Goal: Complete application form: Complete application form

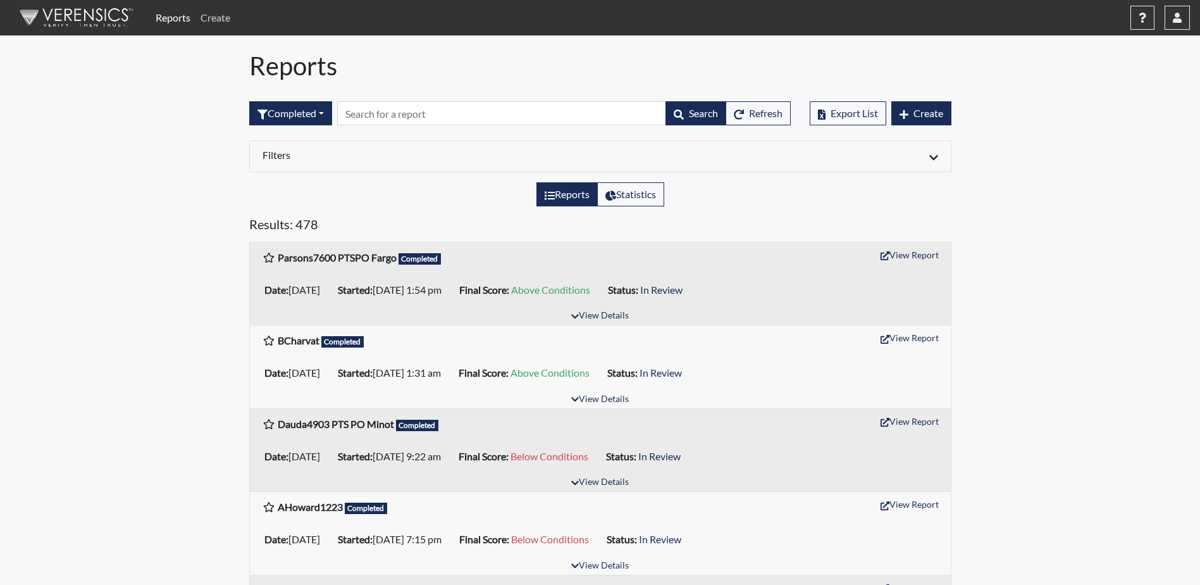
click at [208, 21] on link "Create" at bounding box center [215, 17] width 40 height 25
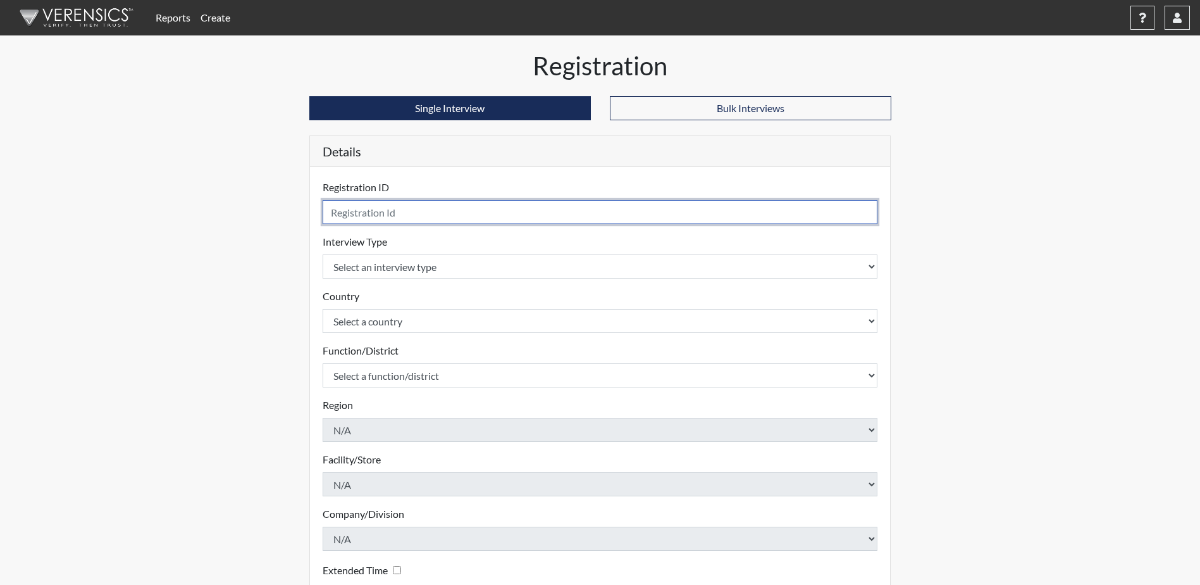
click at [363, 214] on input "text" at bounding box center [600, 212] width 555 height 24
type input "T"
type input "Rustad1987 PSP Fargo"
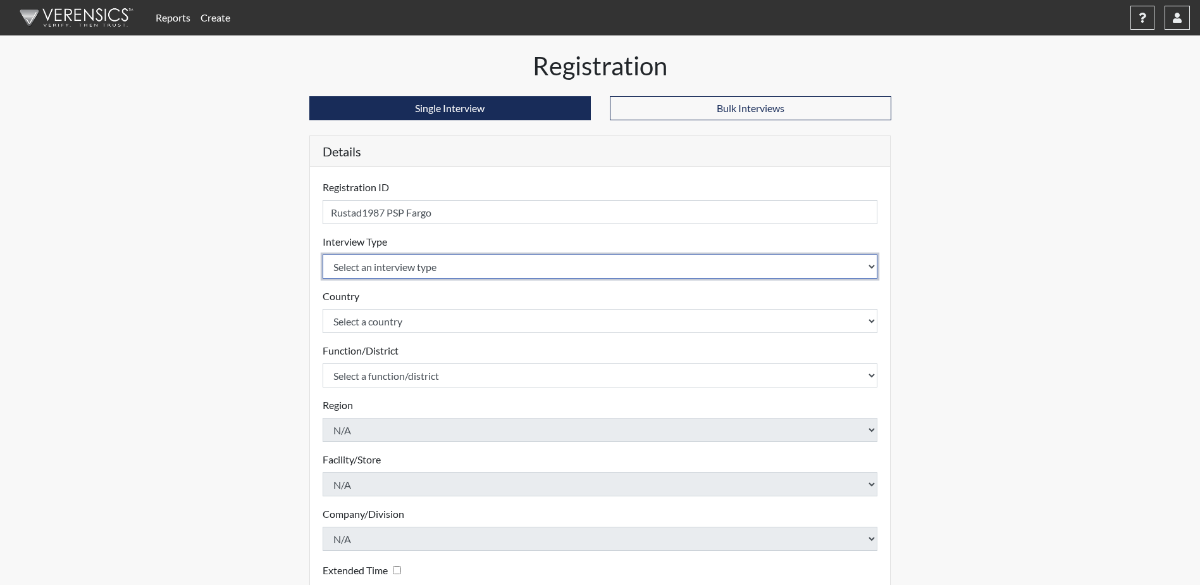
select select "ff757fb6-e1bf-11ea-9c9f-0eff0cf7eb8f"
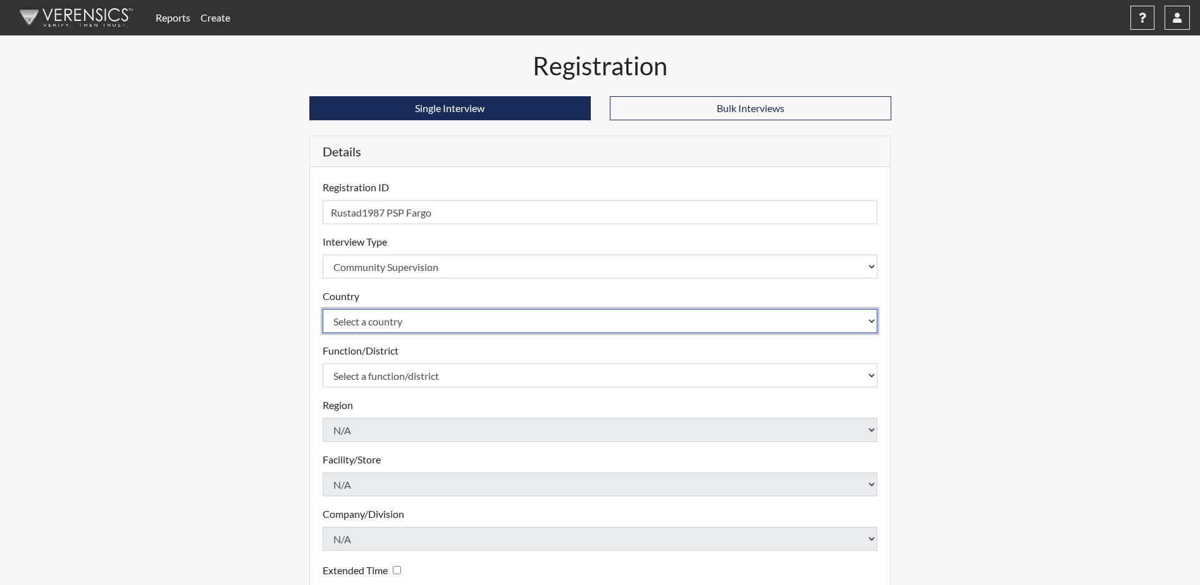
select select "united-states-of-[GEOGRAPHIC_DATA]"
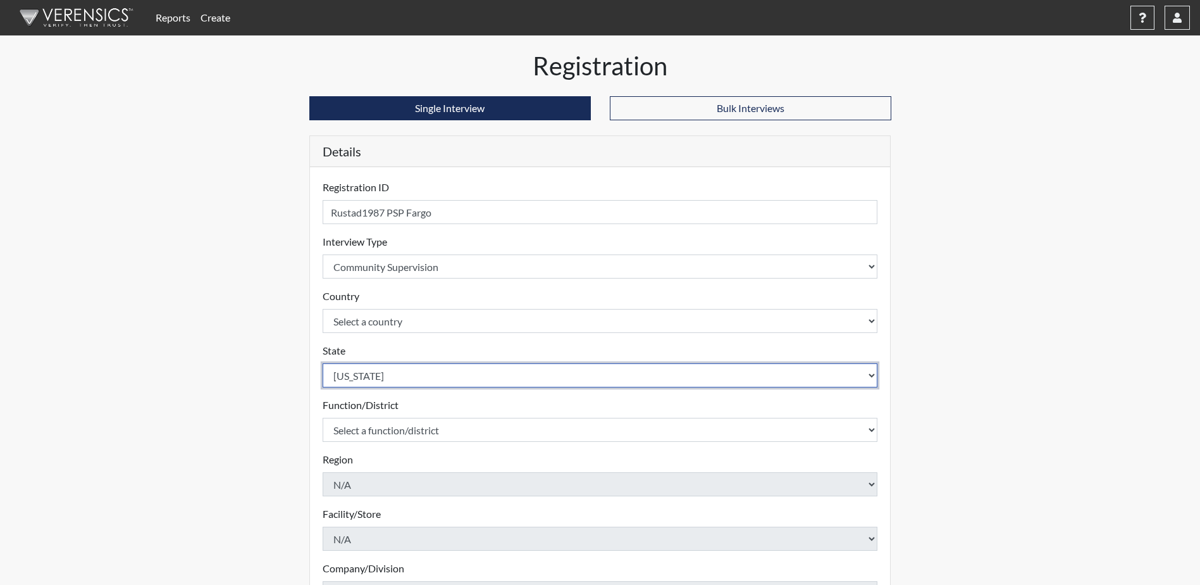
select select "ND"
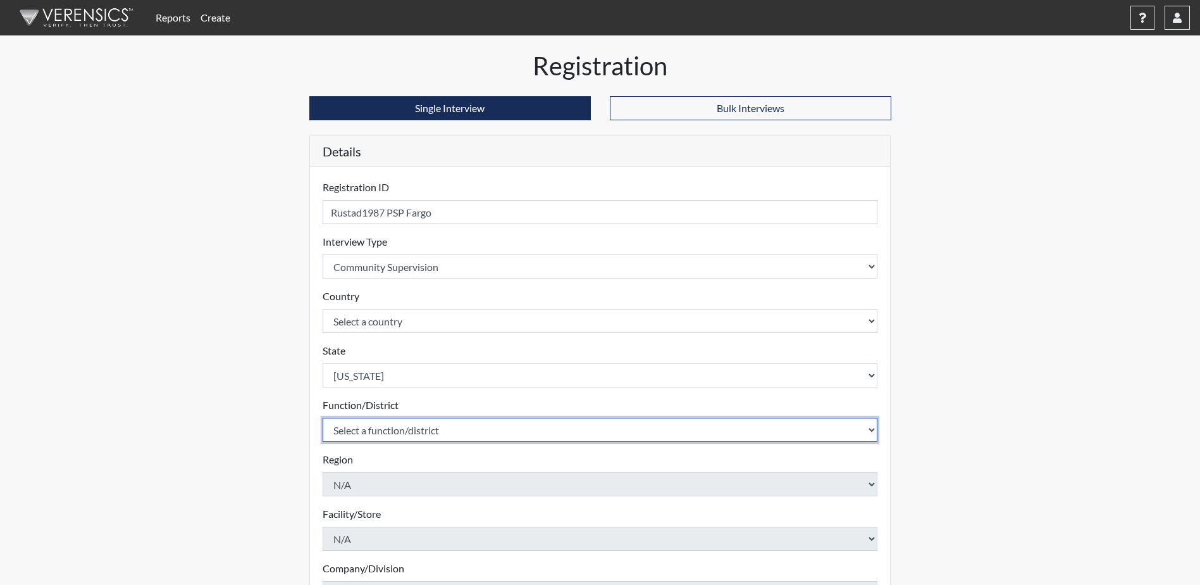
select select "4c6cf6b7-0a66-4ddf-a33c-c3617a18a22d"
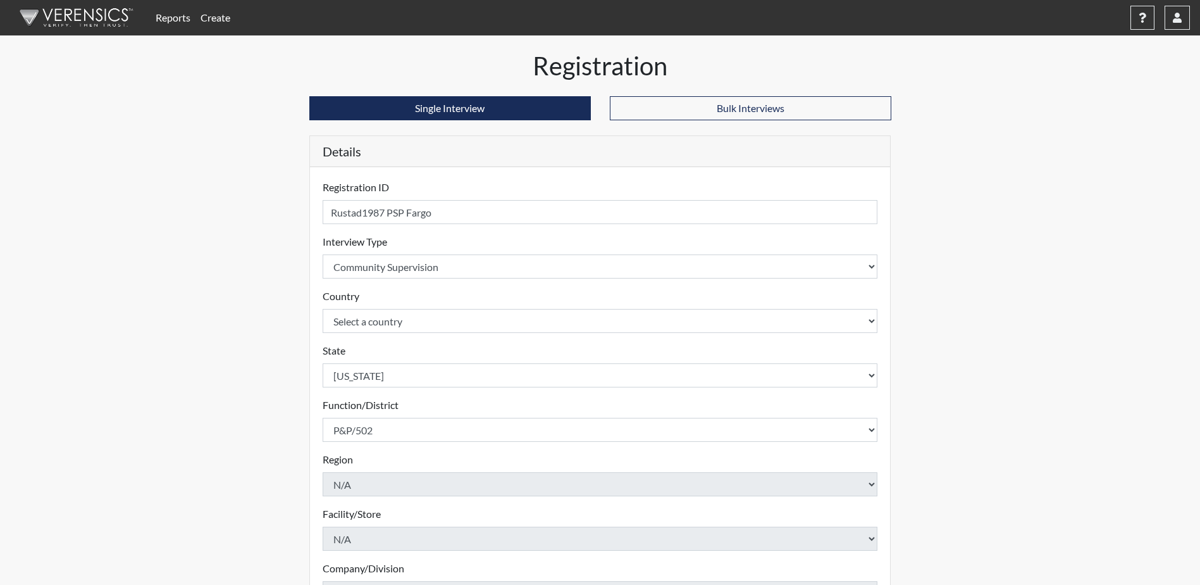
scroll to position [182, 0]
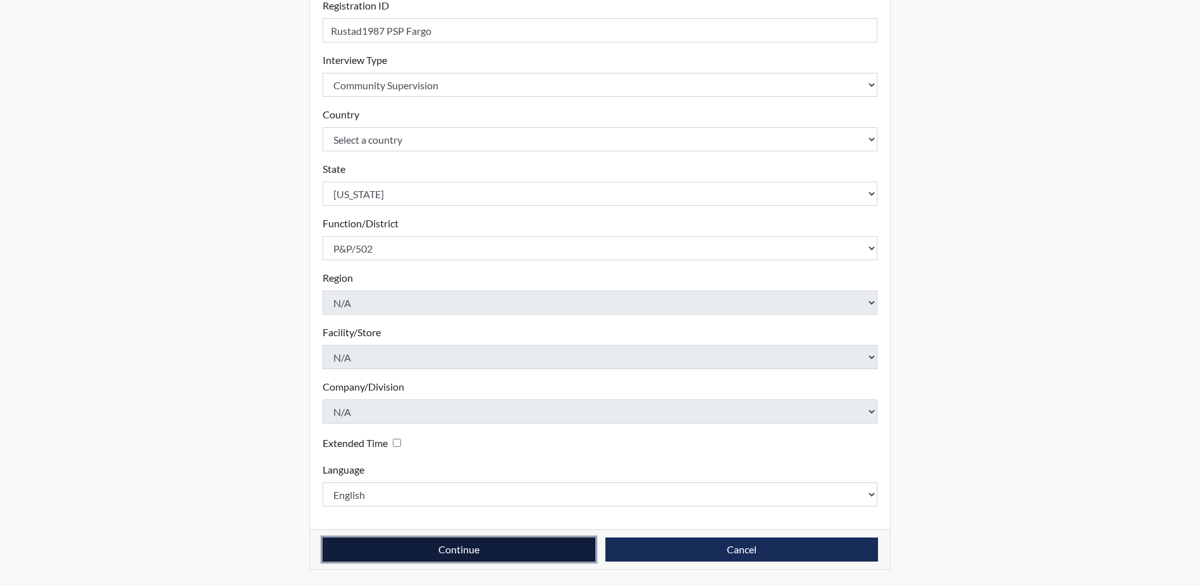
click at [466, 549] on button "Continue" at bounding box center [459, 549] width 273 height 24
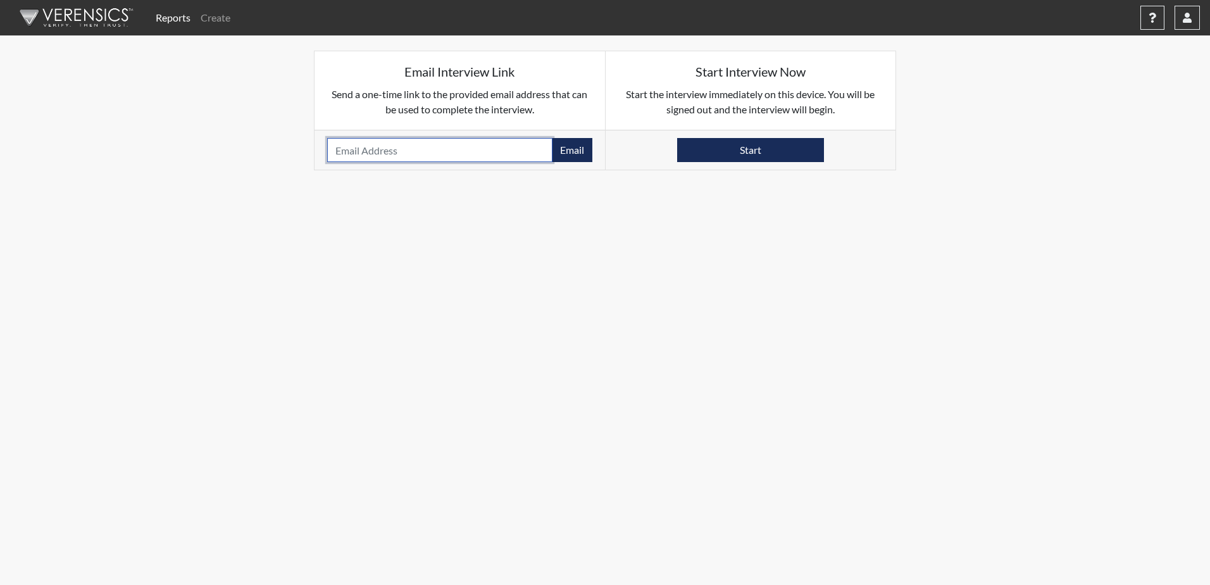
click at [333, 146] on input "email" at bounding box center [439, 150] width 225 height 24
paste input "[EMAIL_ADDRESS][DOMAIN_NAME]"
type input "[EMAIL_ADDRESS][DOMAIN_NAME]"
click at [570, 151] on button "Email" at bounding box center [572, 150] width 40 height 24
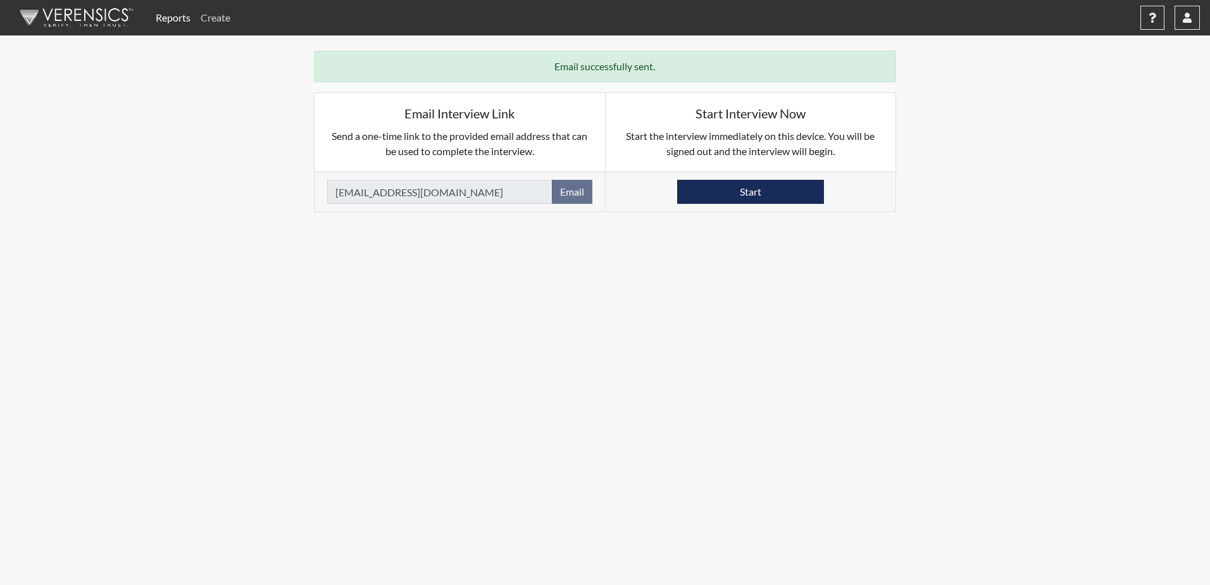
click at [221, 17] on link "Create" at bounding box center [215, 17] width 40 height 25
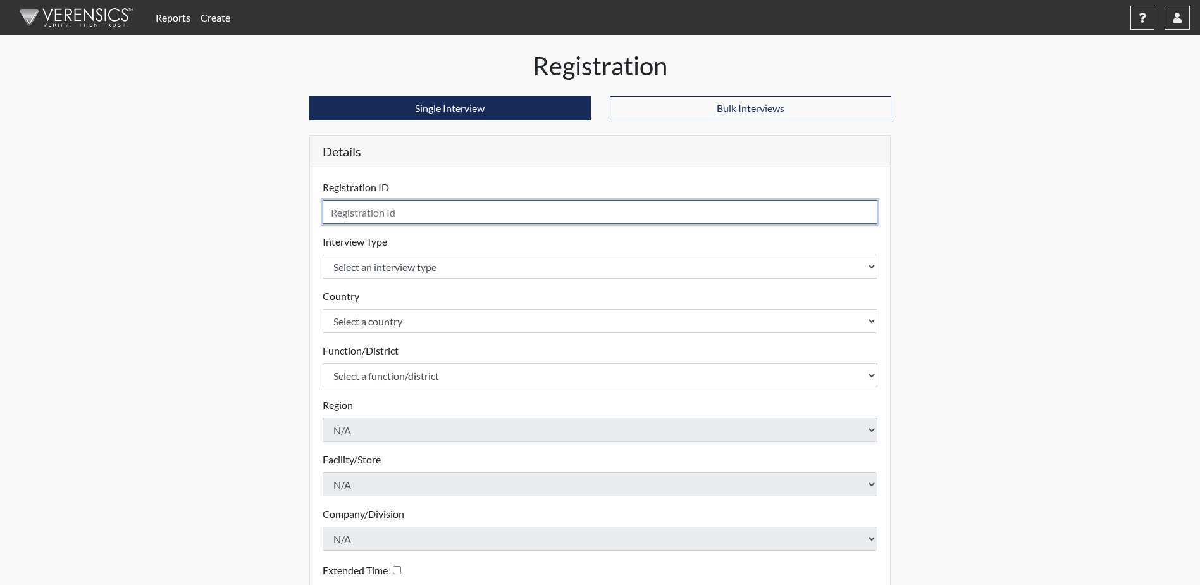
click at [344, 211] on input "text" at bounding box center [600, 212] width 555 height 24
type input "Carlson0190 PSS Fargo"
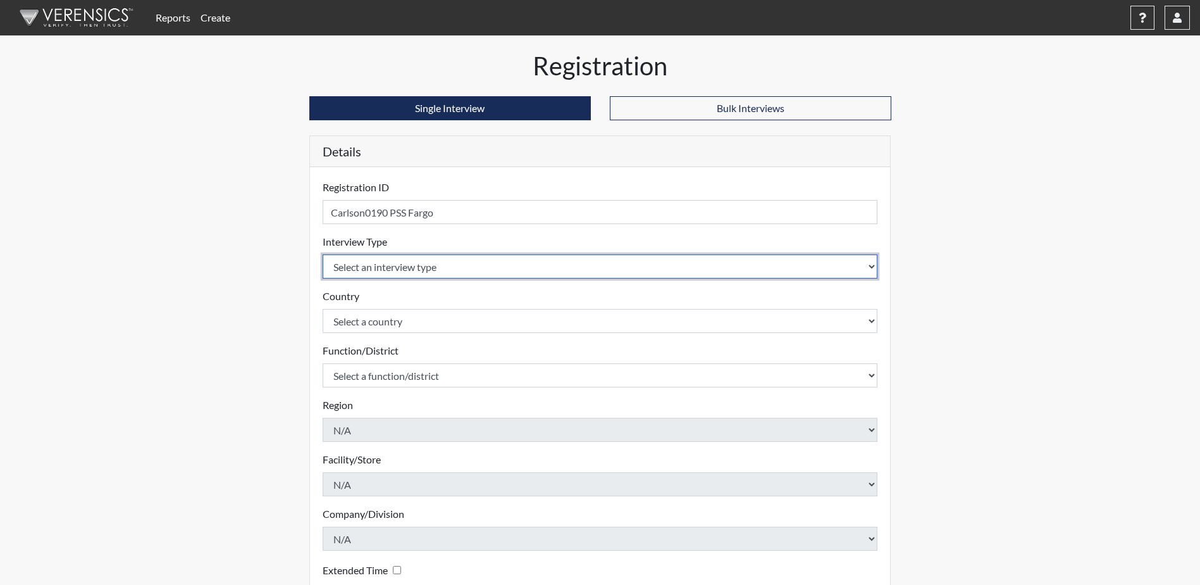
select select "ff757fb6-e1bf-11ea-9c9f-0eff0cf7eb8f"
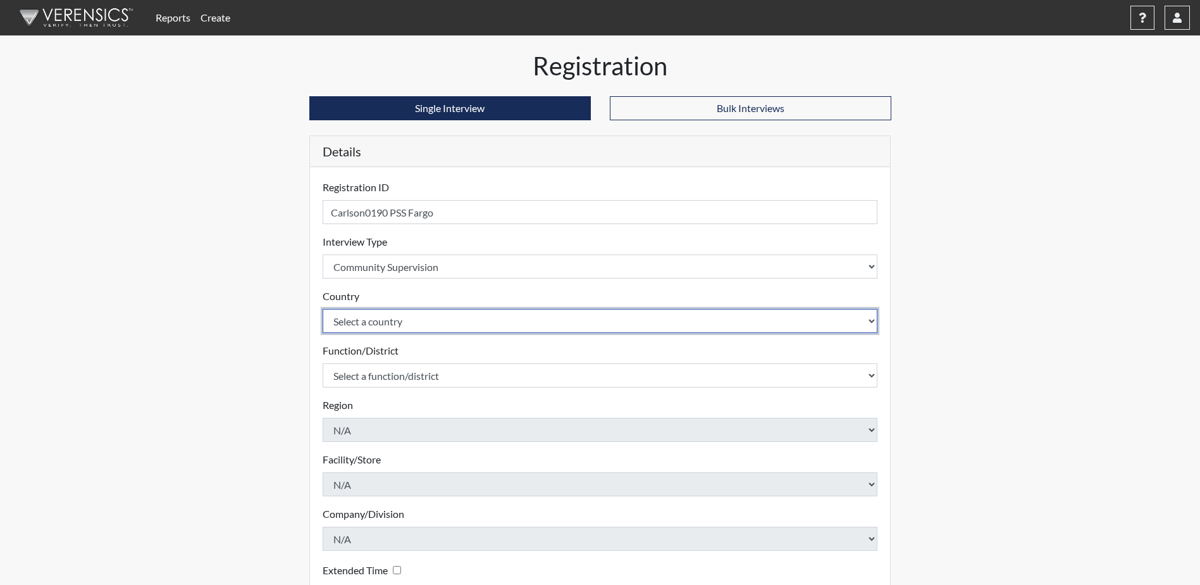
select select "united-states-of-[GEOGRAPHIC_DATA]"
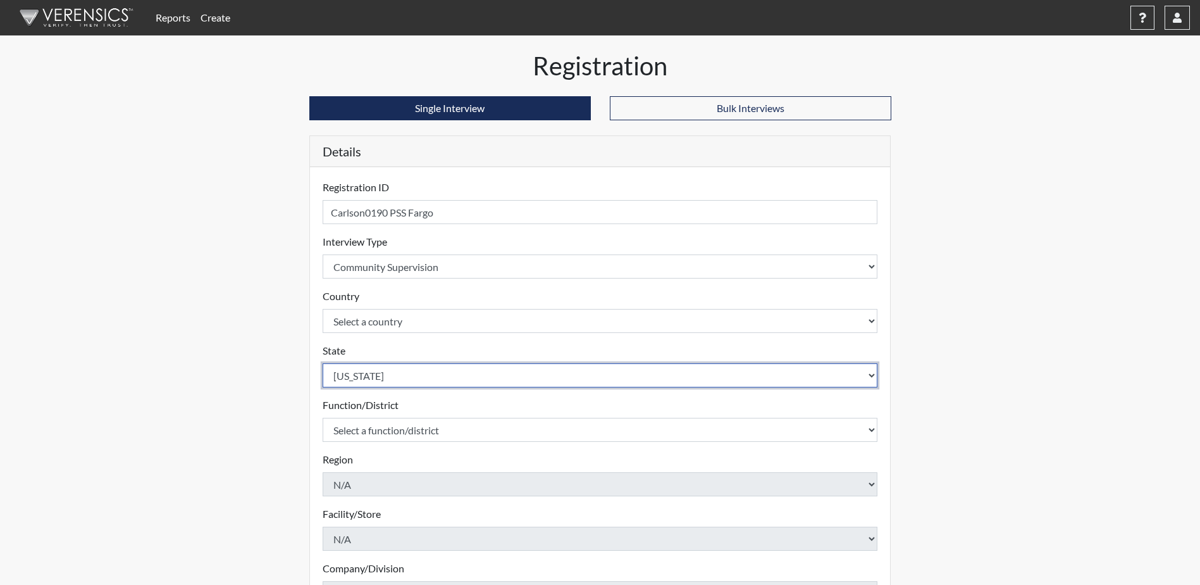
select select "ND"
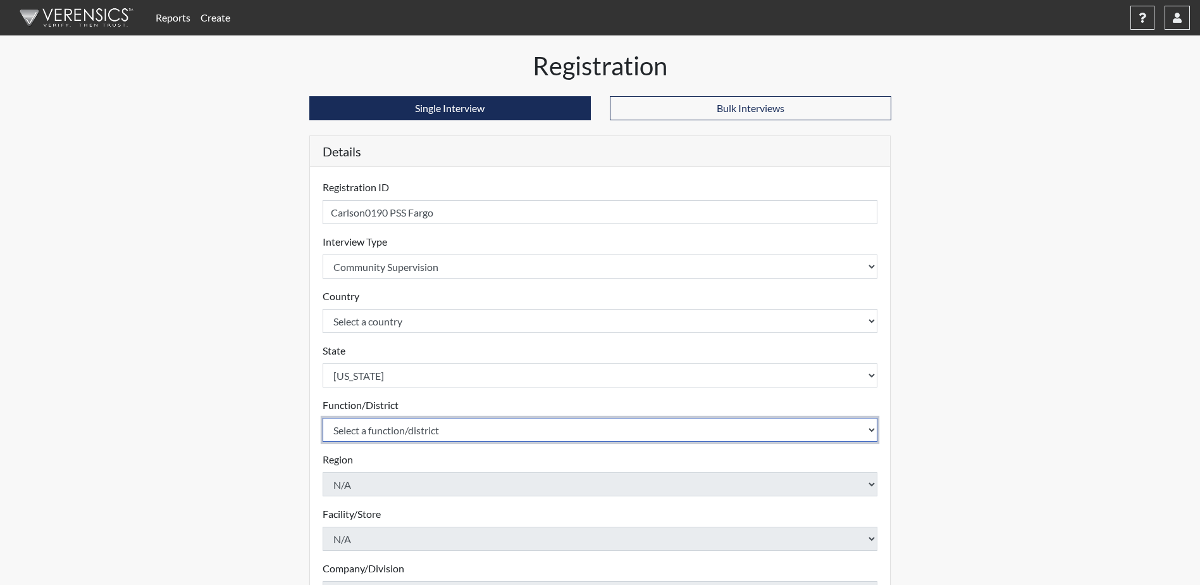
select select "4c6cf6b7-0a66-4ddf-a33c-c3617a18a22d"
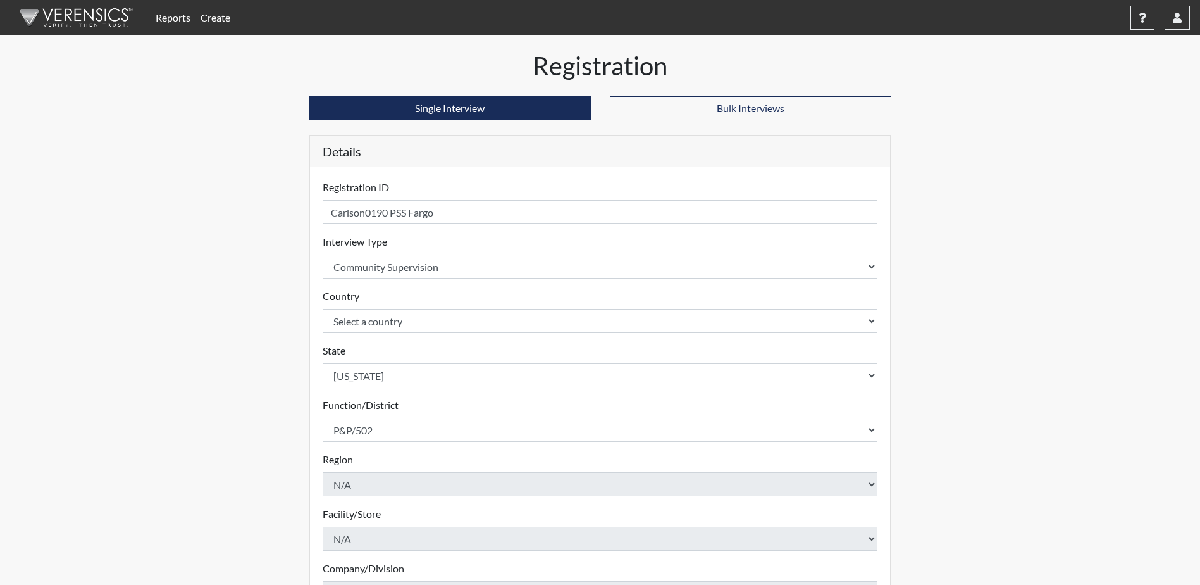
scroll to position [182, 0]
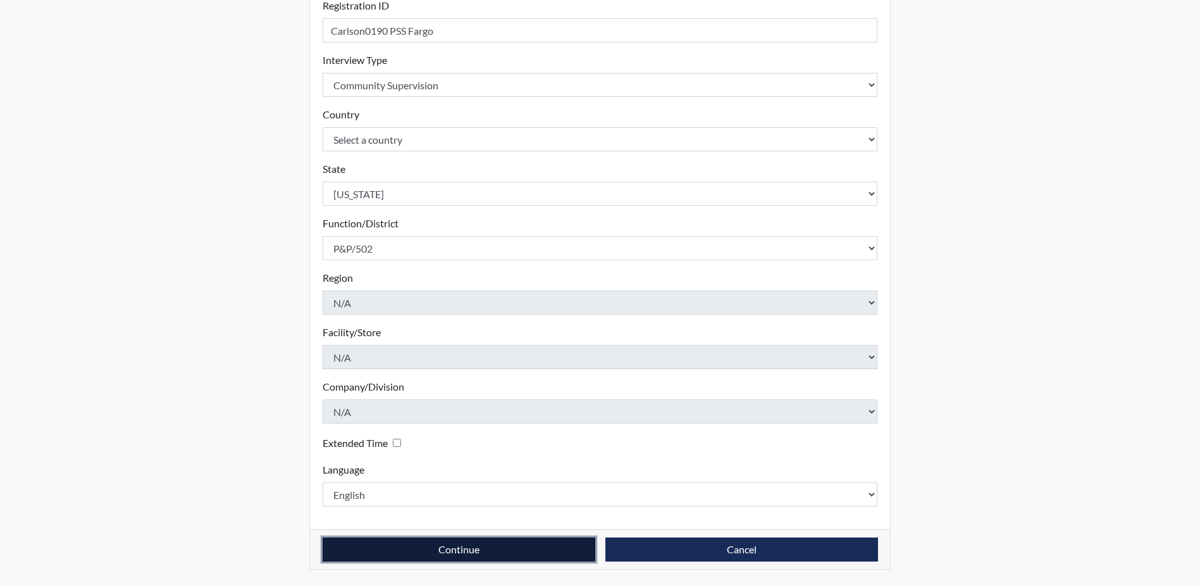
click at [494, 544] on button "Continue" at bounding box center [459, 549] width 273 height 24
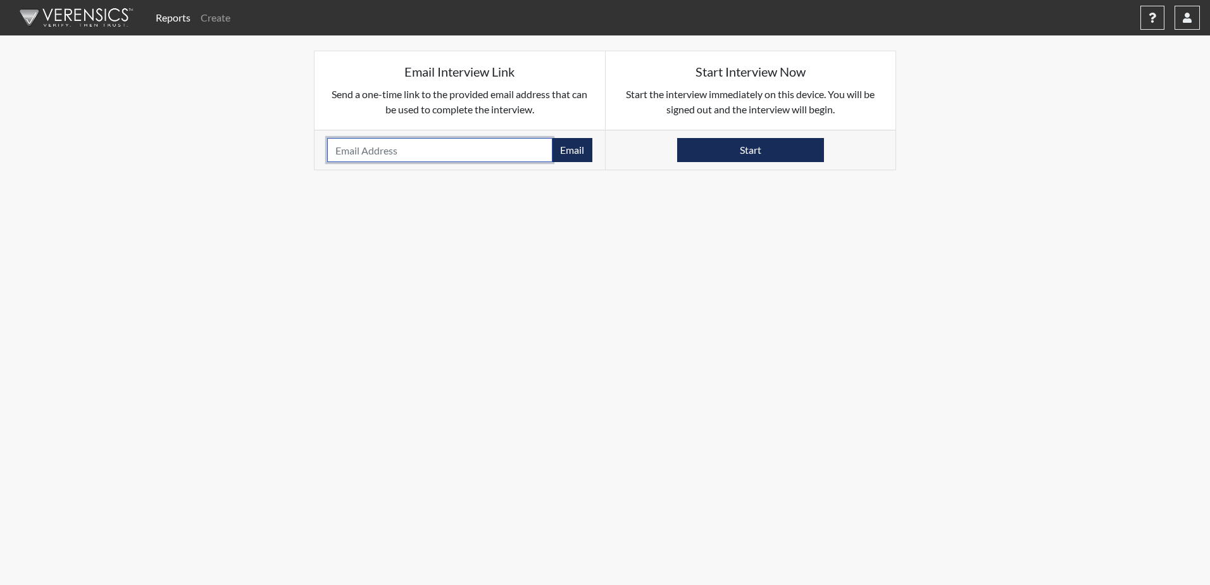
click at [351, 155] on input "email" at bounding box center [439, 150] width 225 height 24
paste input "[EMAIL_ADDRESS][DOMAIN_NAME]"
type input "[EMAIL_ADDRESS][DOMAIN_NAME]"
click at [578, 154] on button "Email" at bounding box center [572, 150] width 40 height 24
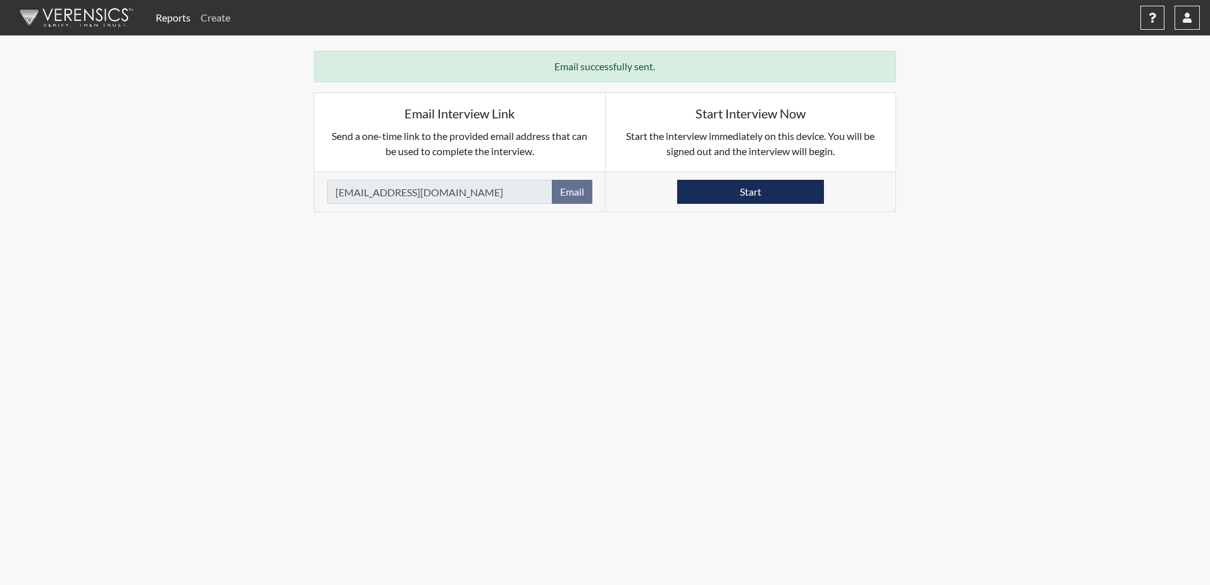
click at [226, 25] on link "Create" at bounding box center [215, 17] width 40 height 25
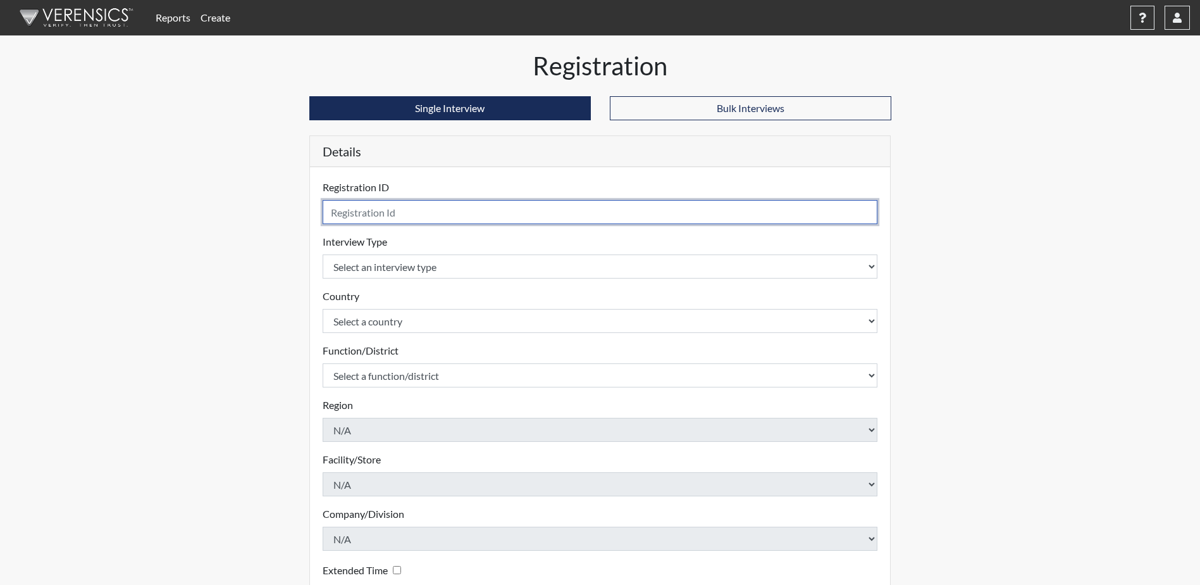
click at [348, 214] on input "text" at bounding box center [600, 212] width 555 height 24
type input "Adair0555 PSS Fargo"
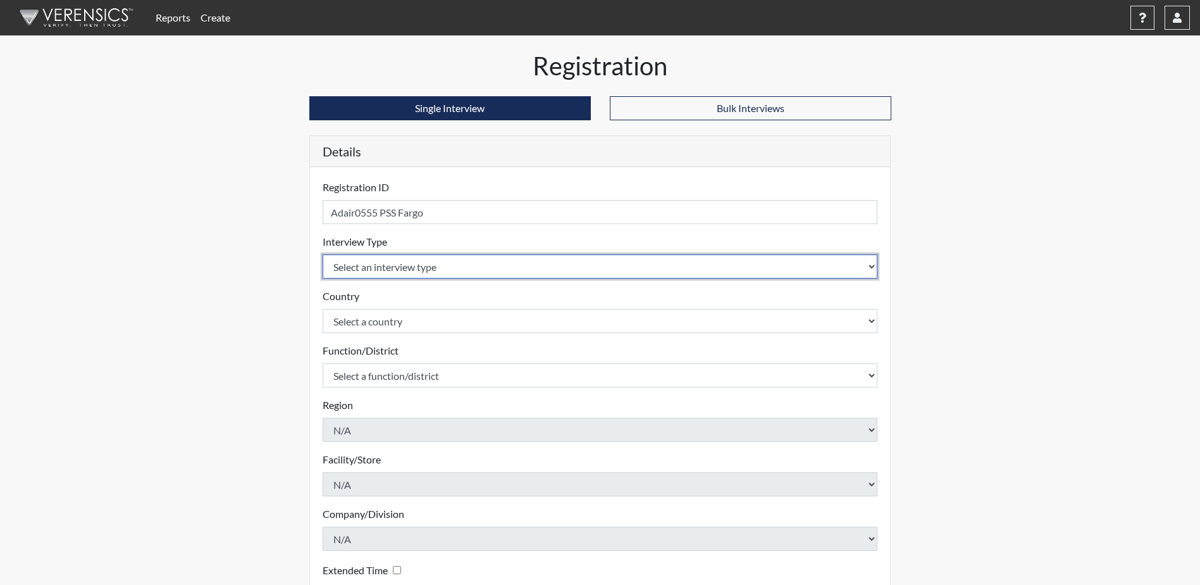
select select "ff757fb6-e1bf-11ea-9c9f-0eff0cf7eb8f"
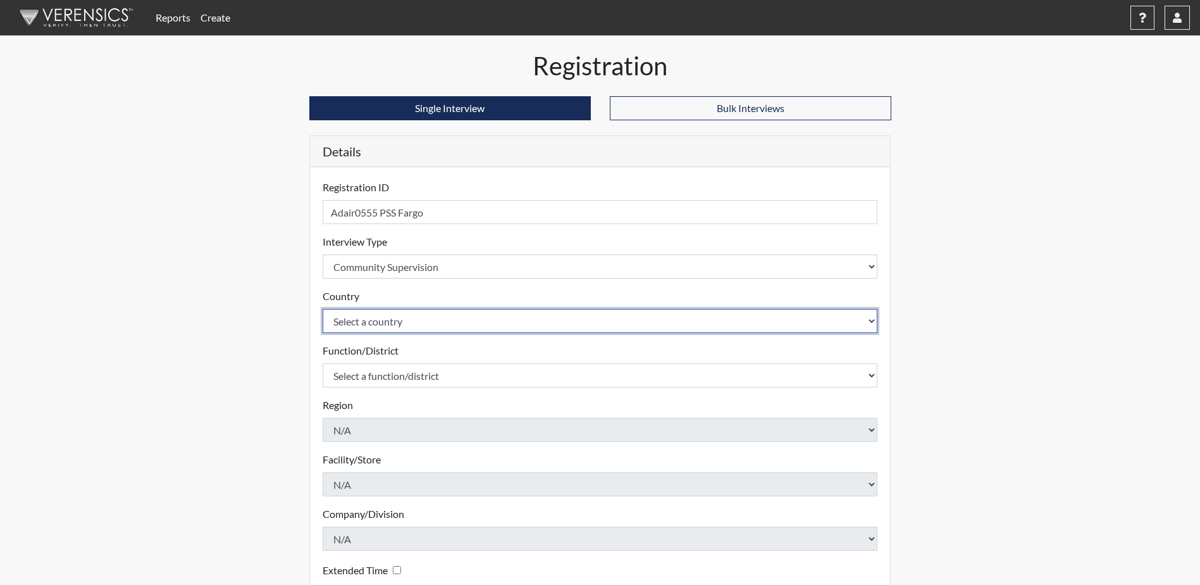
select select "united-states-of-[GEOGRAPHIC_DATA]"
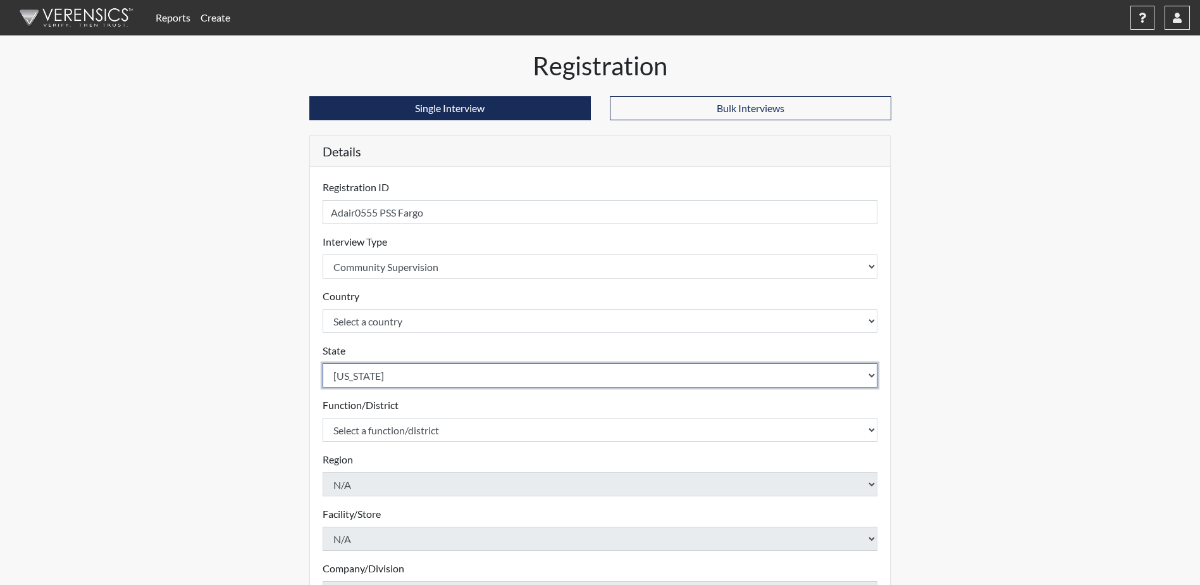
select select "ND"
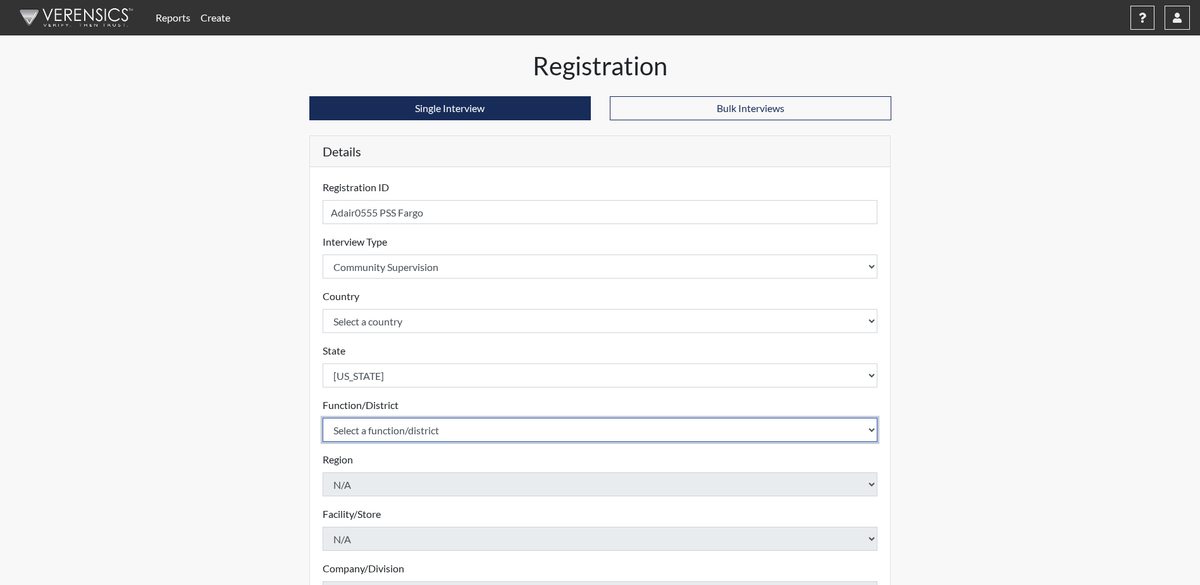
select select "4c6cf6b7-0a66-4ddf-a33c-c3617a18a22d"
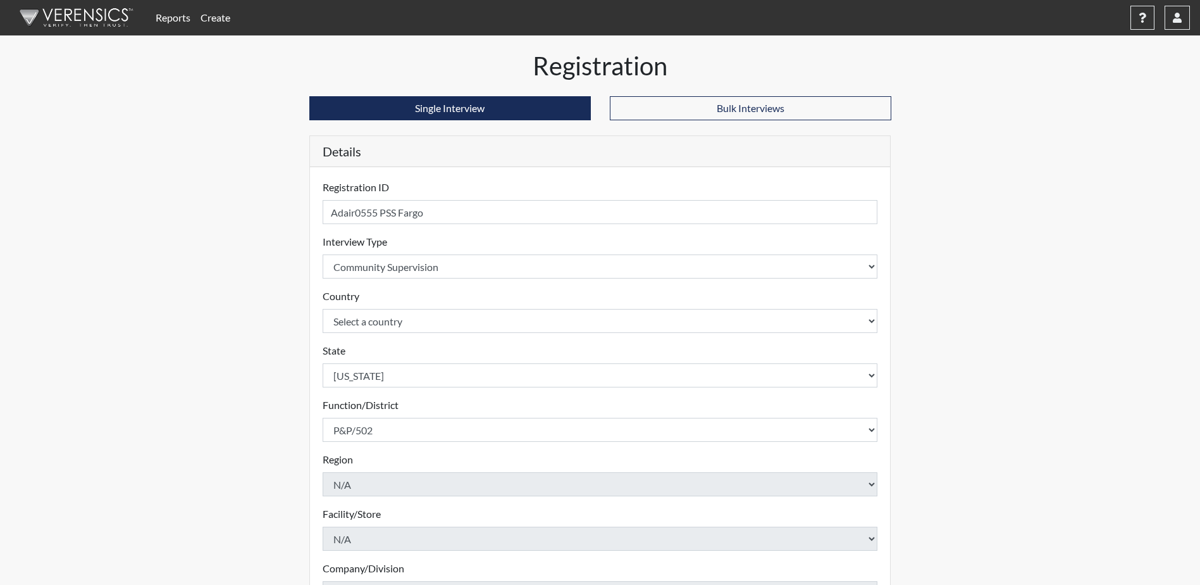
scroll to position [182, 0]
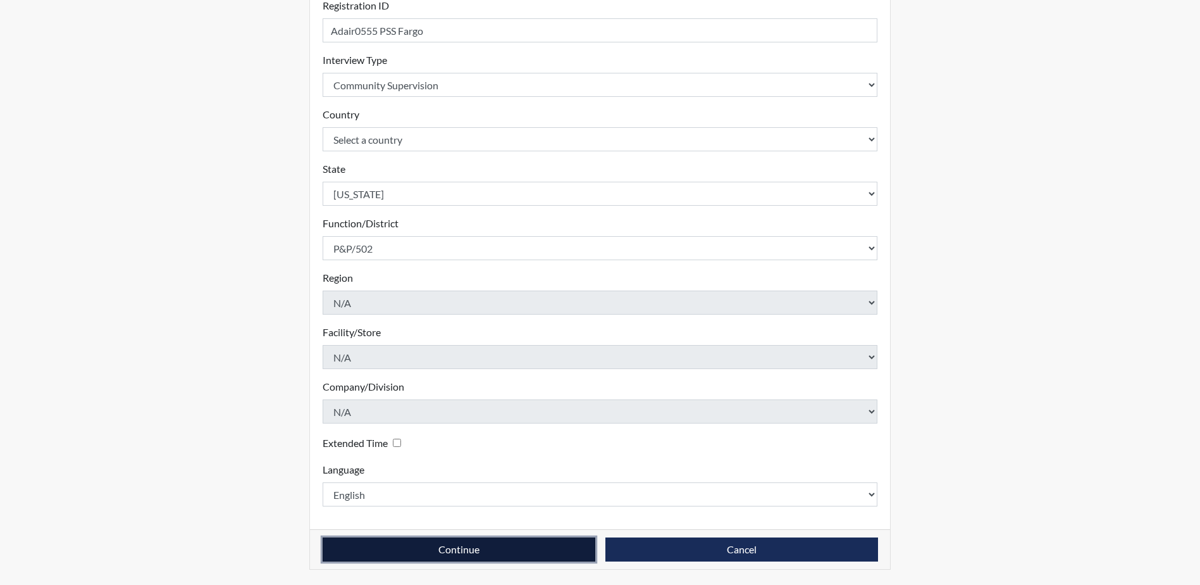
click at [471, 545] on button "Continue" at bounding box center [459, 549] width 273 height 24
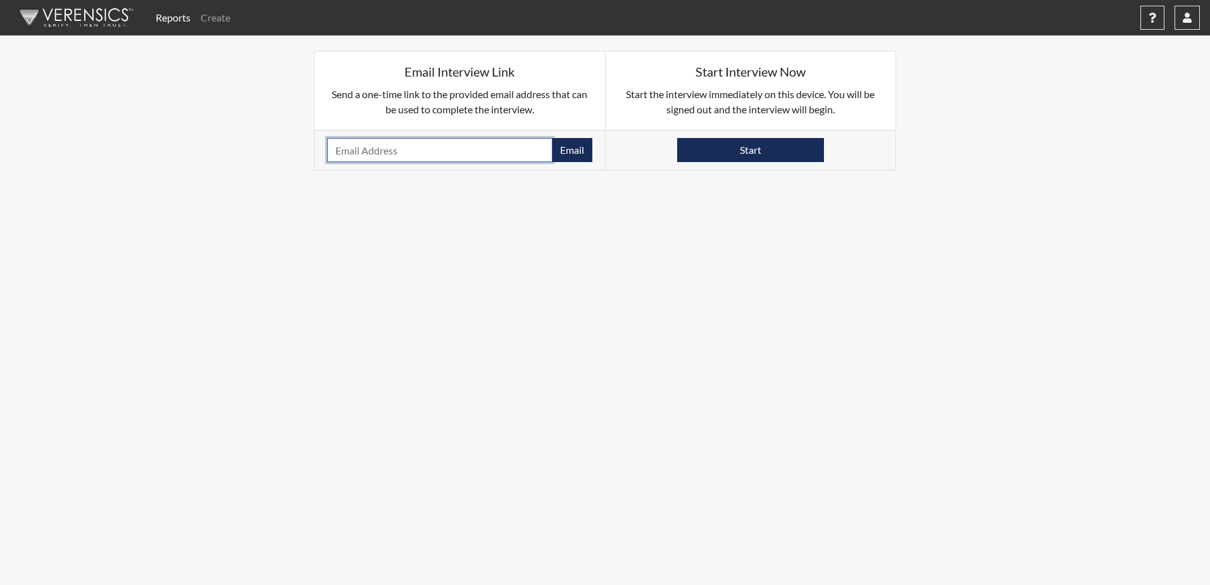
click at [361, 150] on input "email" at bounding box center [439, 150] width 225 height 24
paste input "[EMAIL_ADDRESS][DOMAIN_NAME]"
type input "[EMAIL_ADDRESS][DOMAIN_NAME]"
click at [575, 153] on button "Email" at bounding box center [572, 150] width 40 height 24
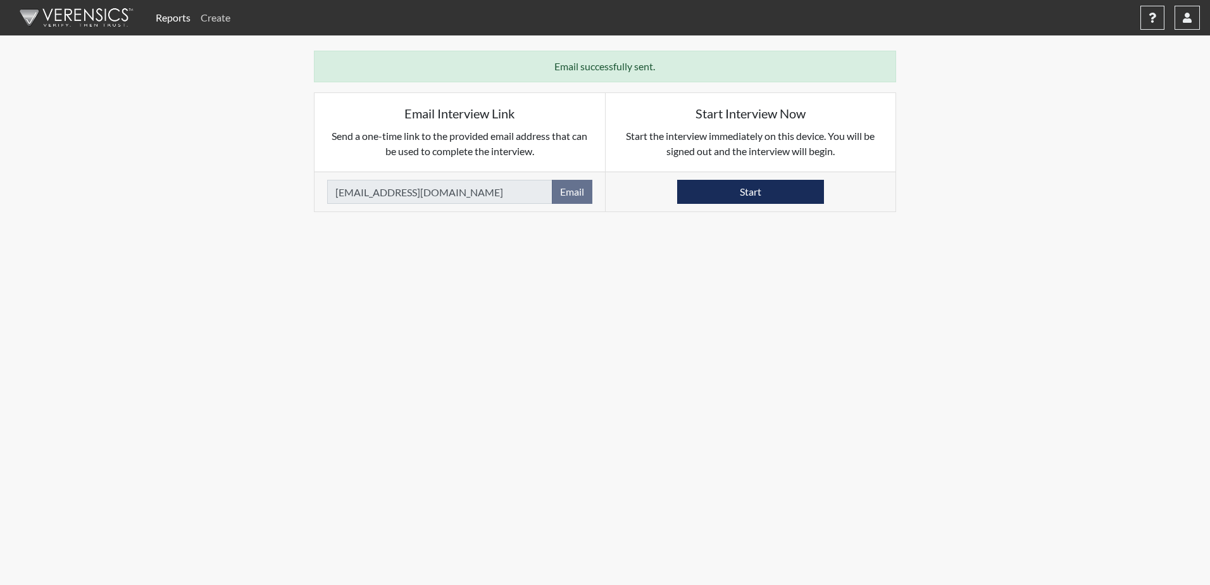
click at [223, 21] on link "Create" at bounding box center [215, 17] width 40 height 25
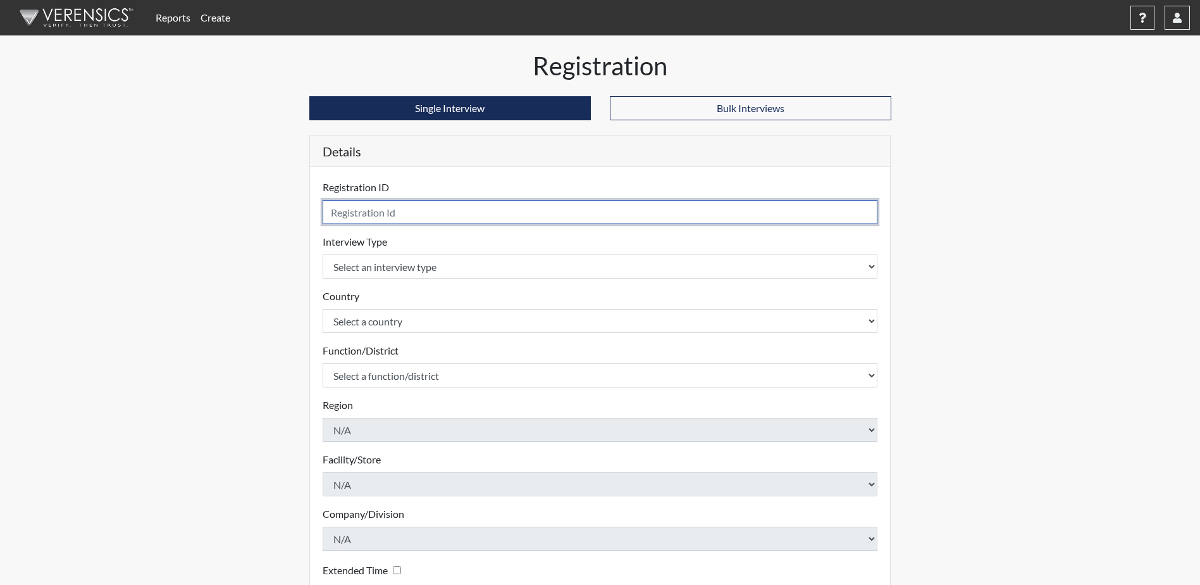
click at [380, 209] on input "text" at bounding box center [600, 212] width 555 height 24
type input "Goodrun6929 PSS Fargo"
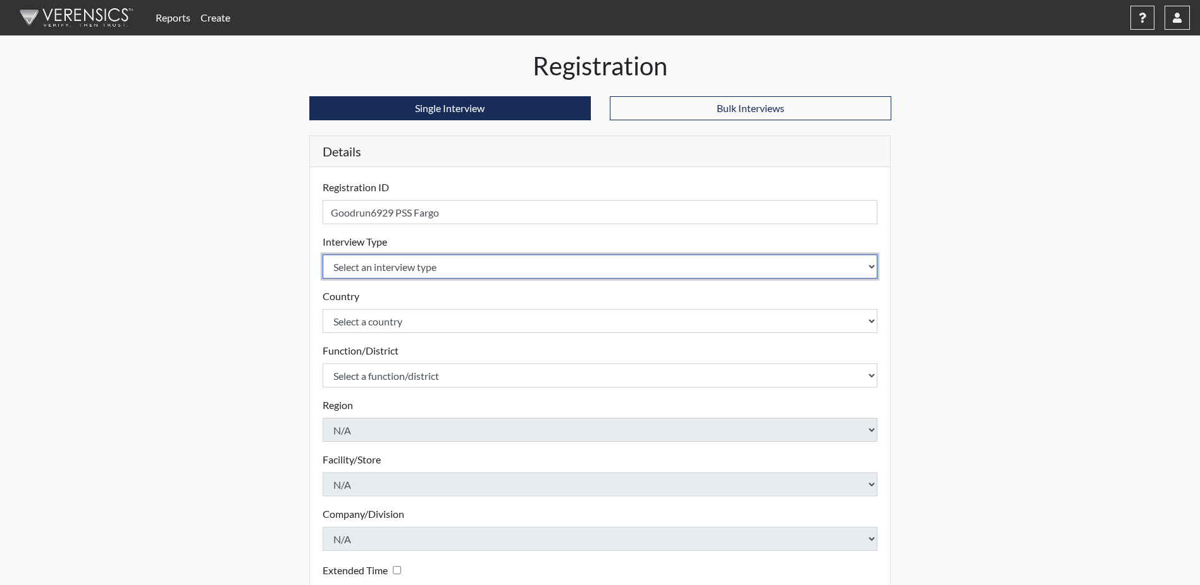
select select "ff757fb6-e1bf-11ea-9c9f-0eff0cf7eb8f"
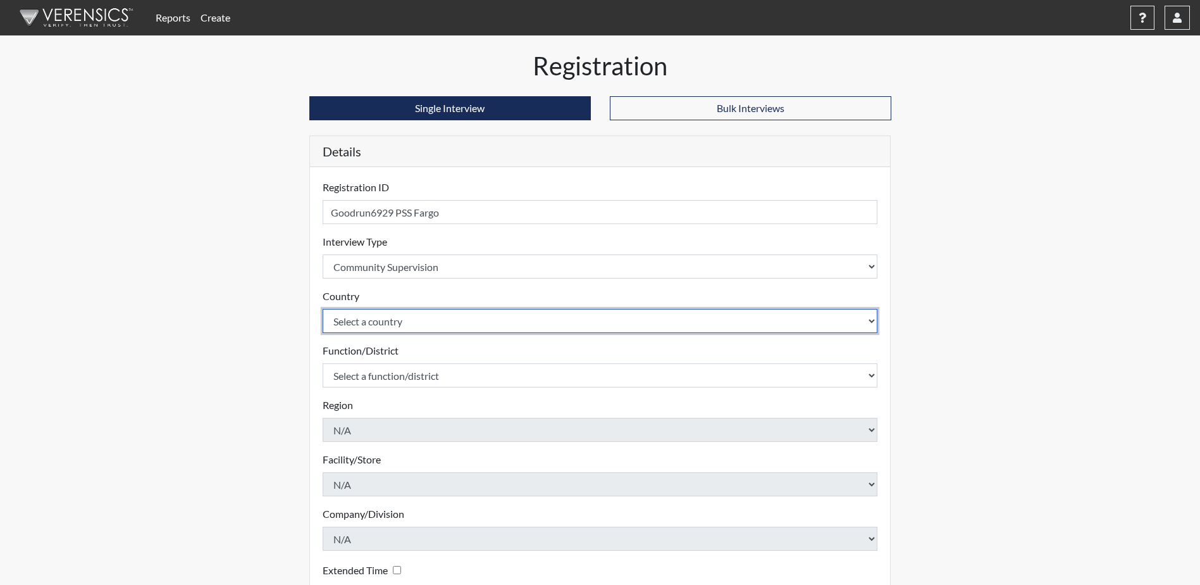
select select "united-states-of-[GEOGRAPHIC_DATA]"
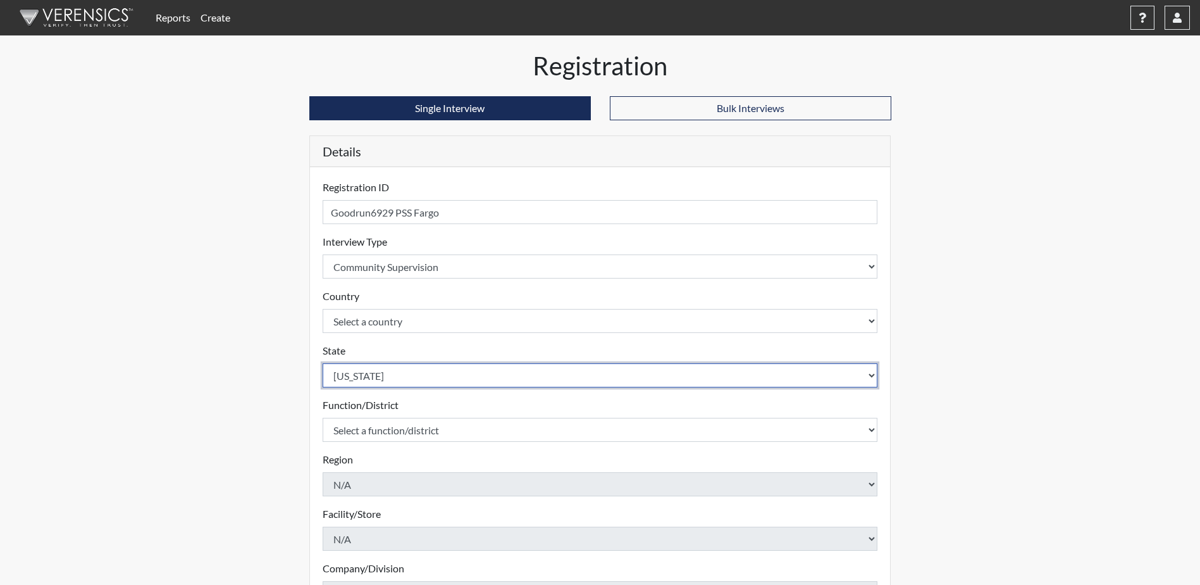
select select "ND"
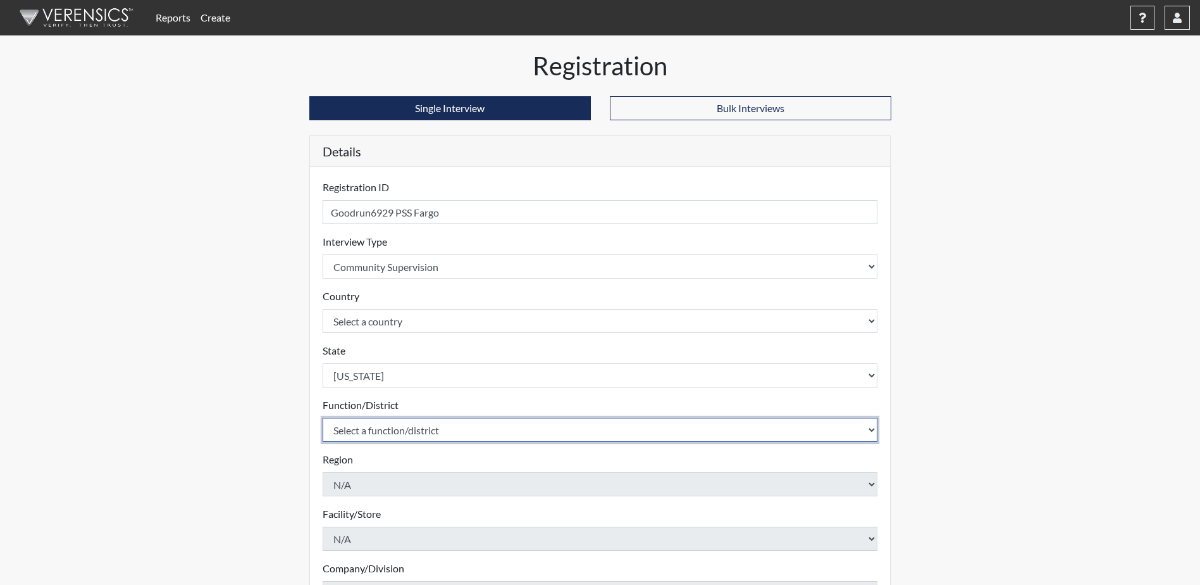
select select "4c6cf6b7-0a66-4ddf-a33c-c3617a18a22d"
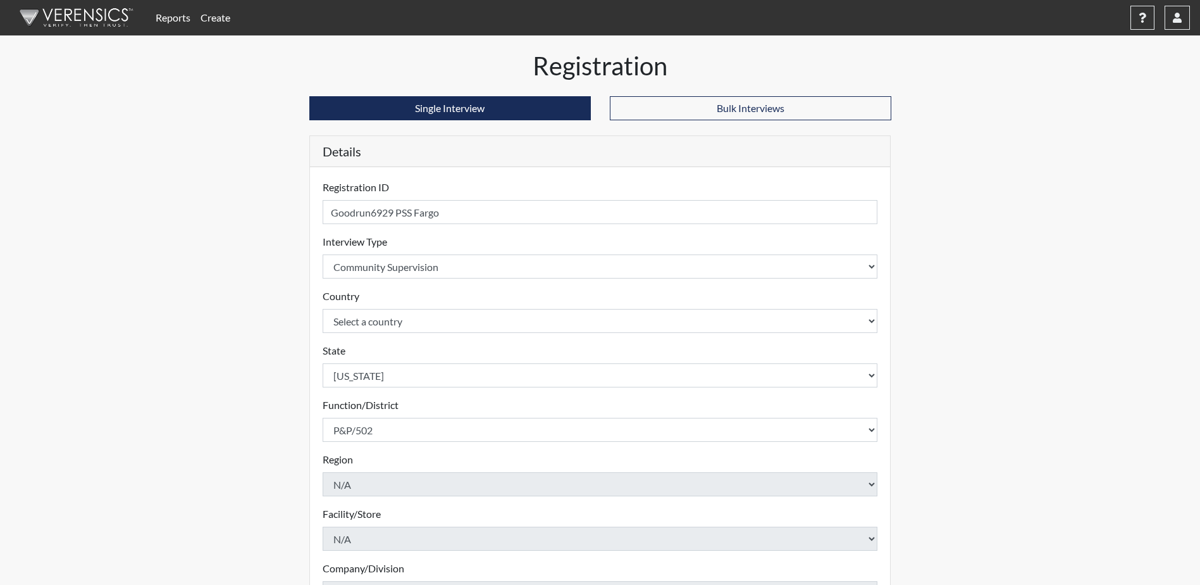
scroll to position [182, 0]
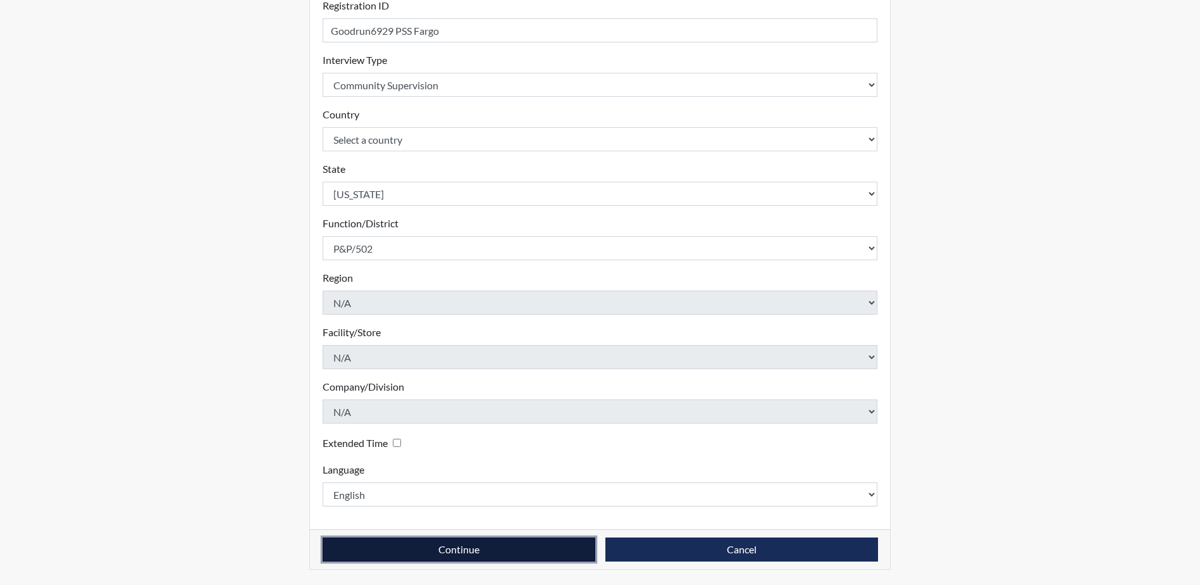
click at [412, 552] on button "Continue" at bounding box center [459, 549] width 273 height 24
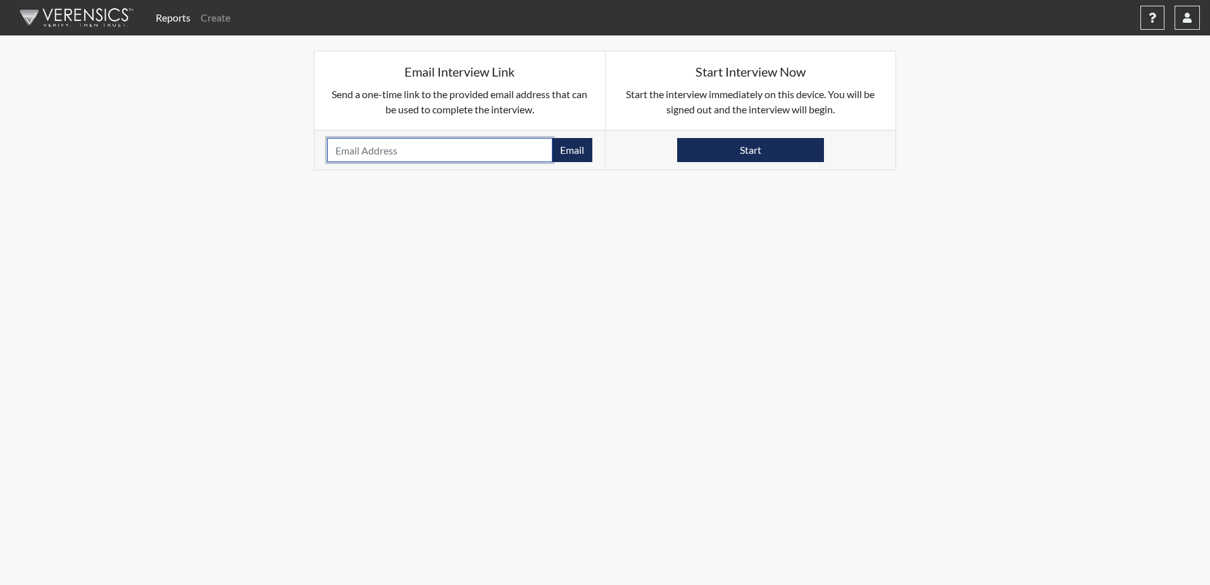
click at [363, 149] on input "email" at bounding box center [439, 150] width 225 height 24
paste input "[EMAIL_ADDRESS][DOMAIN_NAME]"
type input "[EMAIL_ADDRESS][DOMAIN_NAME]"
click at [577, 150] on button "Email" at bounding box center [572, 150] width 40 height 24
